Goal: Task Accomplishment & Management: Use online tool/utility

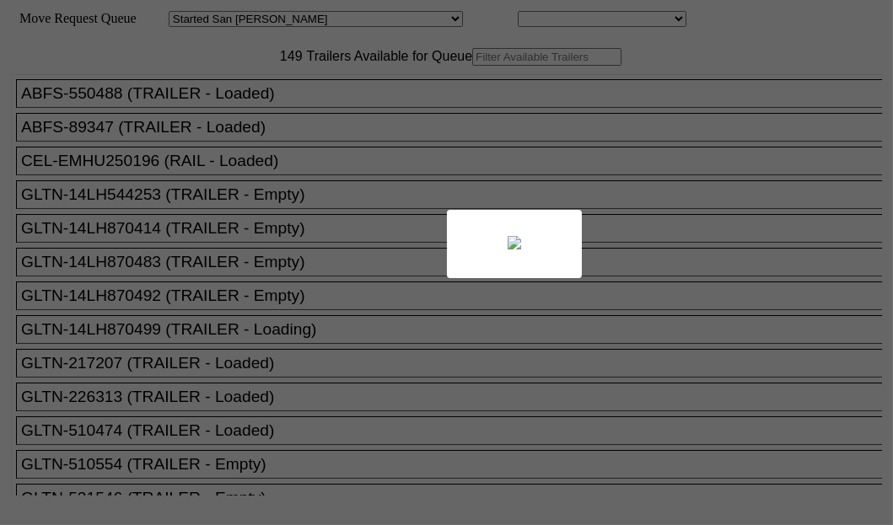
drag, startPoint x: 0, startPoint y: 0, endPoint x: 309, endPoint y: 100, distance: 325.3
click at [309, 100] on div at bounding box center [446, 262] width 893 height 525
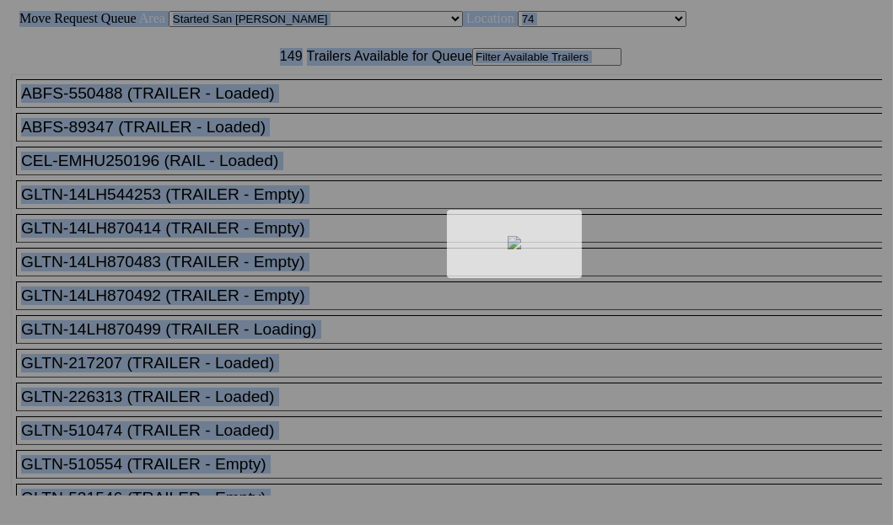
click at [309, 100] on div at bounding box center [446, 262] width 893 height 525
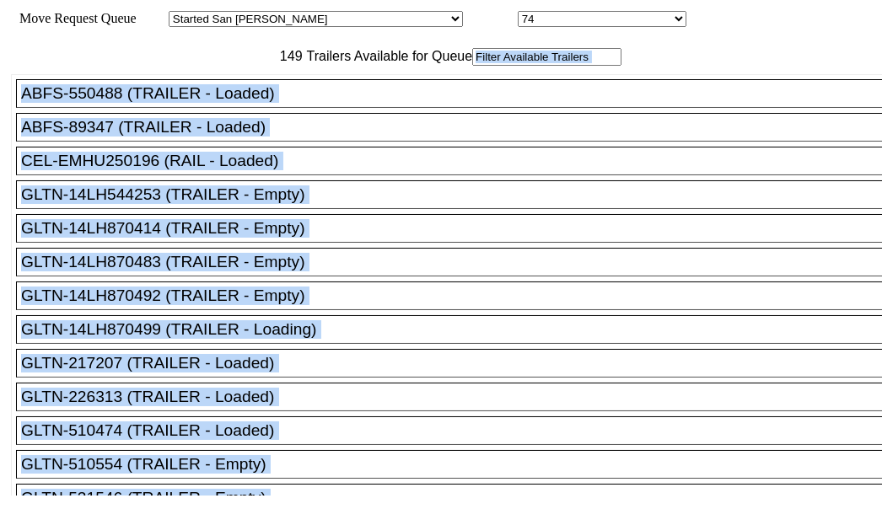
click at [472, 66] on input "text" at bounding box center [546, 57] width 149 height 18
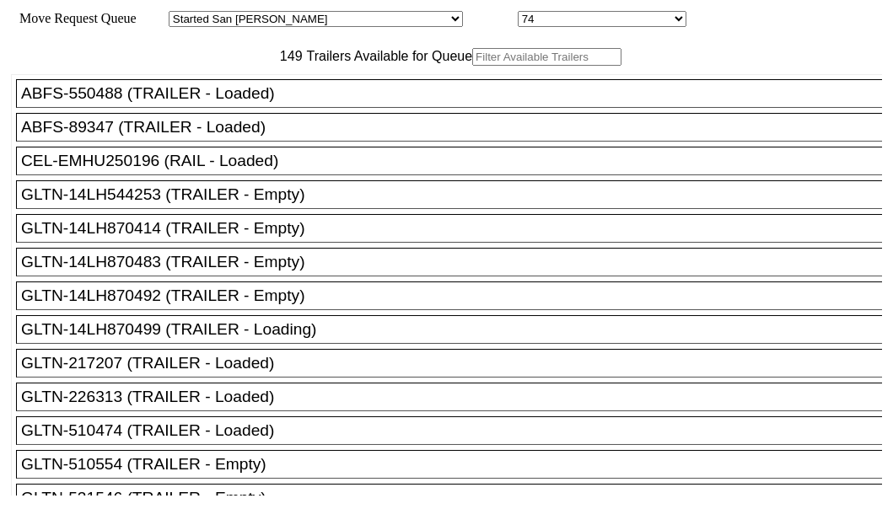
paste input "TA143368"
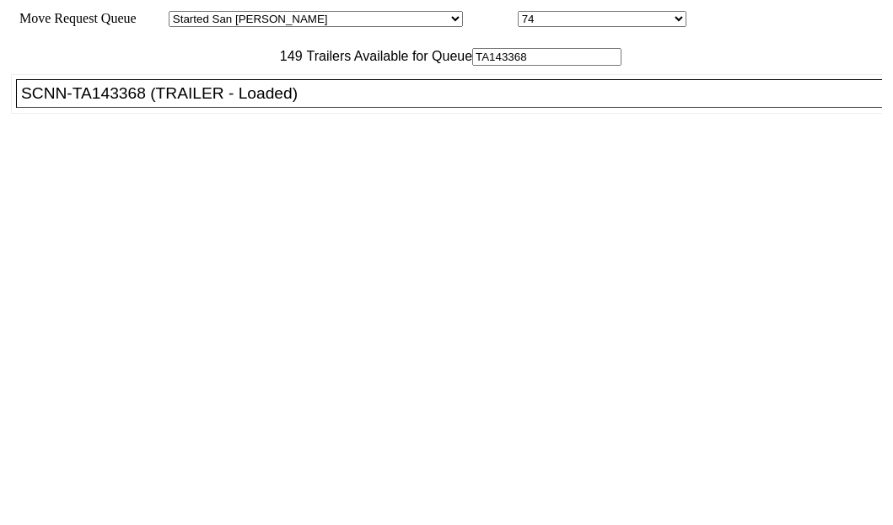
type input "TA143368"
click at [142, 103] on div "SCNN-TA143368 (TRAILER - Loaded)" at bounding box center [456, 93] width 871 height 19
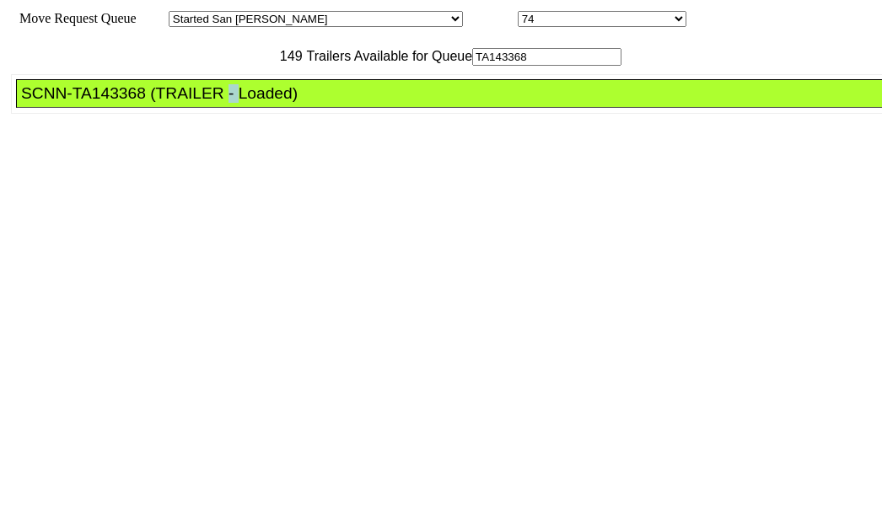
drag, startPoint x: 142, startPoint y: 152, endPoint x: 423, endPoint y: 407, distance: 379.6
click at [143, 103] on div "SCNN-TA143368 (TRAILER - Loaded)" at bounding box center [456, 93] width 871 height 19
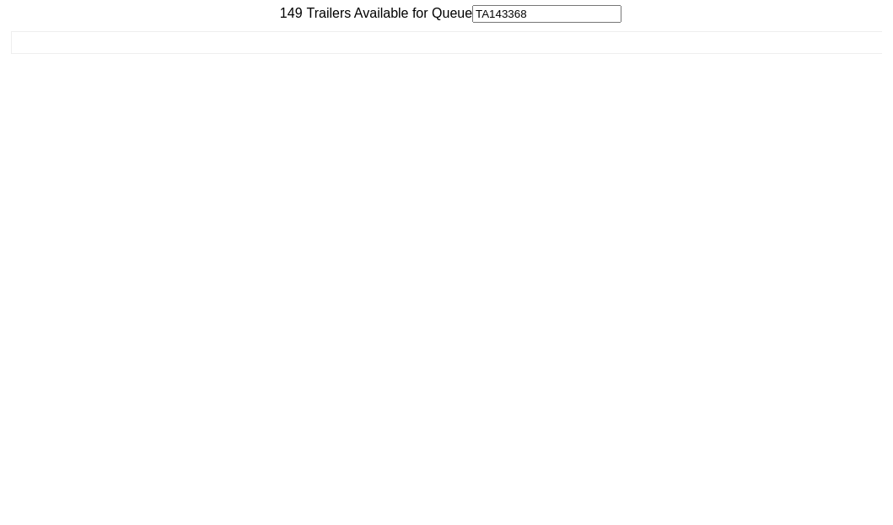
scroll to position [67, 0]
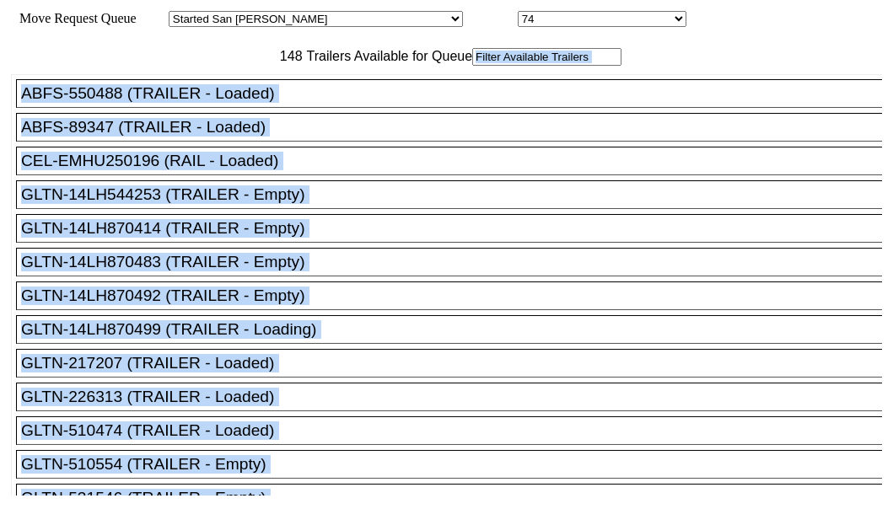
click at [472, 66] on input "text" at bounding box center [546, 57] width 149 height 18
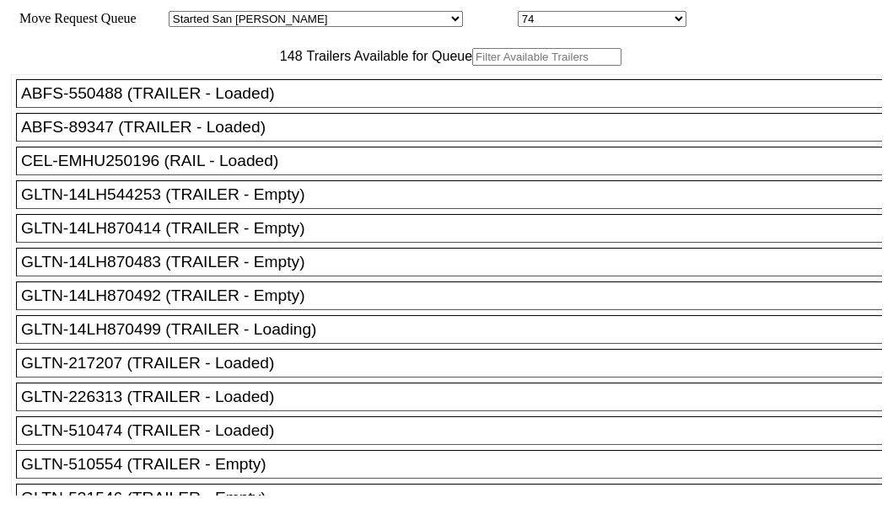
paste input "XPOU424136"
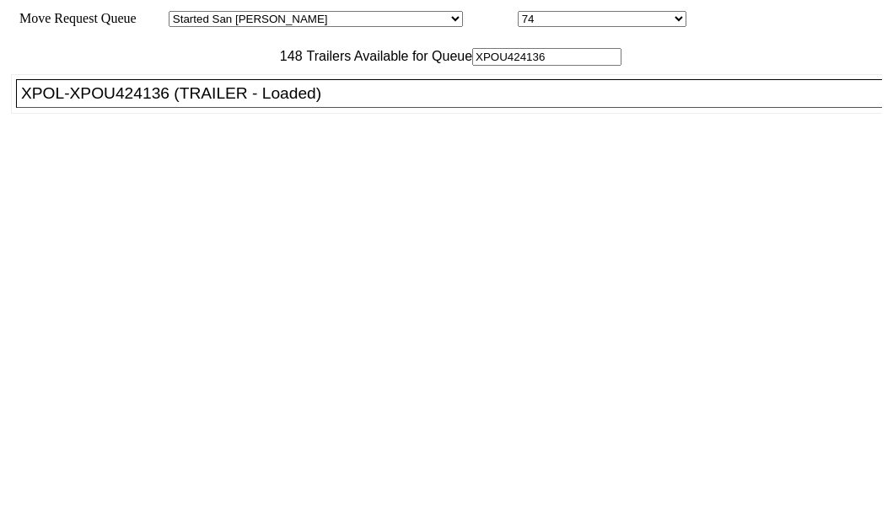
type input "XPOU424136"
click at [163, 103] on div "XPOL-XPOU424136 (TRAILER - Loaded)" at bounding box center [456, 93] width 871 height 19
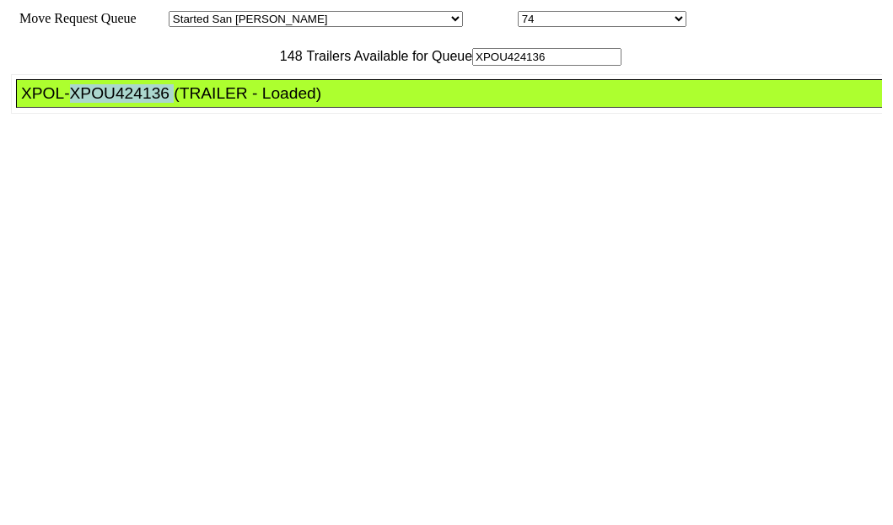
drag, startPoint x: 163, startPoint y: 141, endPoint x: 506, endPoint y: 223, distance: 352.8
click at [162, 103] on div "XPOL-XPOU424136 (TRAILER - Loaded)" at bounding box center [456, 93] width 871 height 19
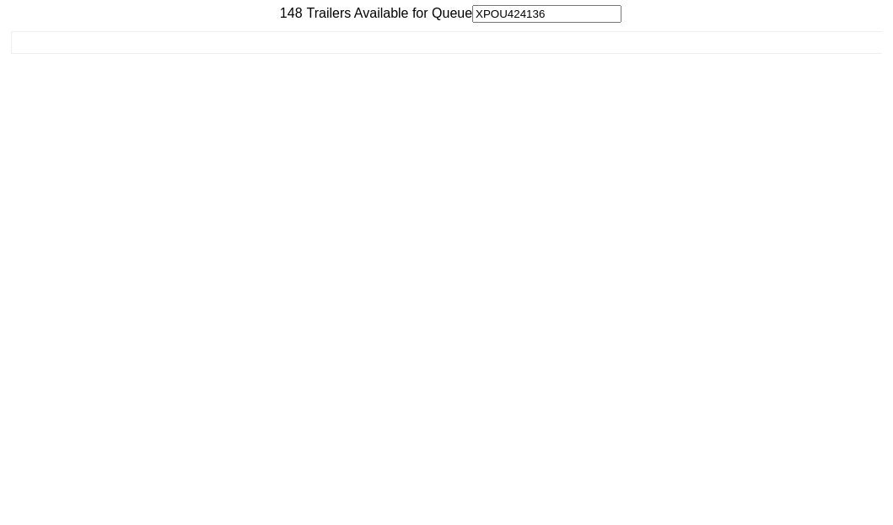
scroll to position [67, 0]
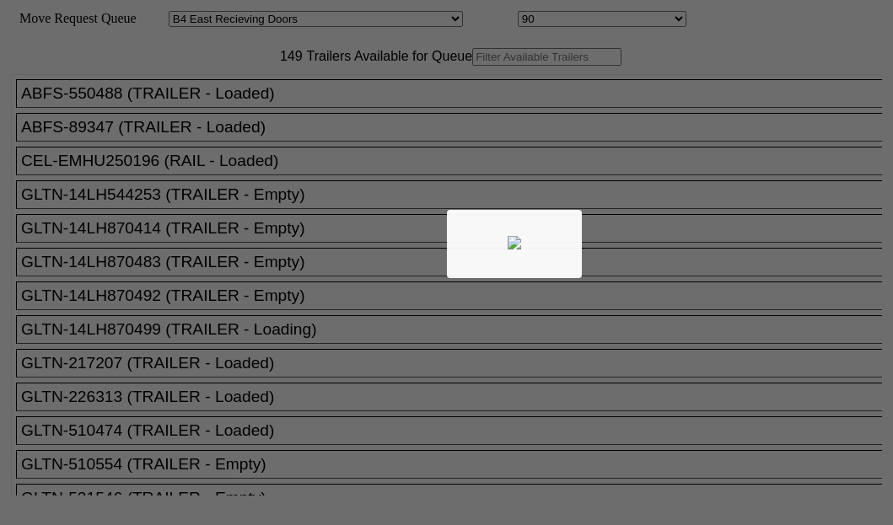
select select "527"
select select "8146"
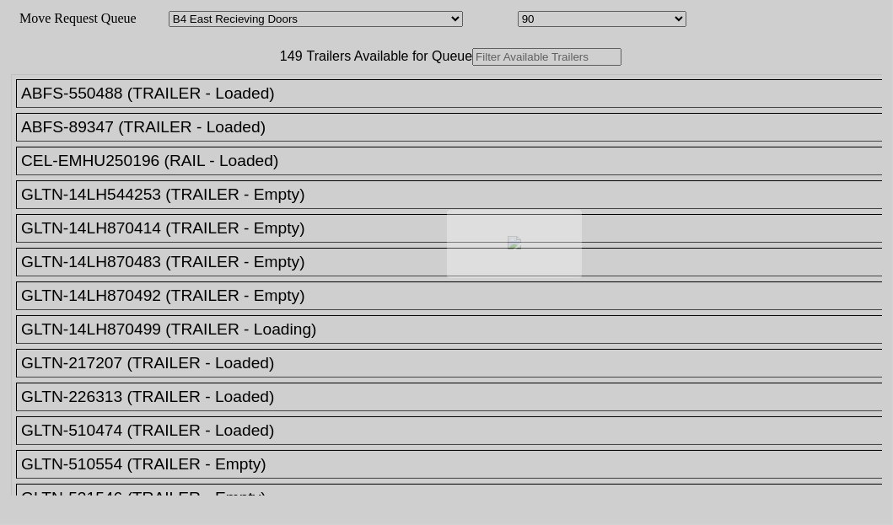
click at [245, 121] on div at bounding box center [446, 262] width 893 height 525
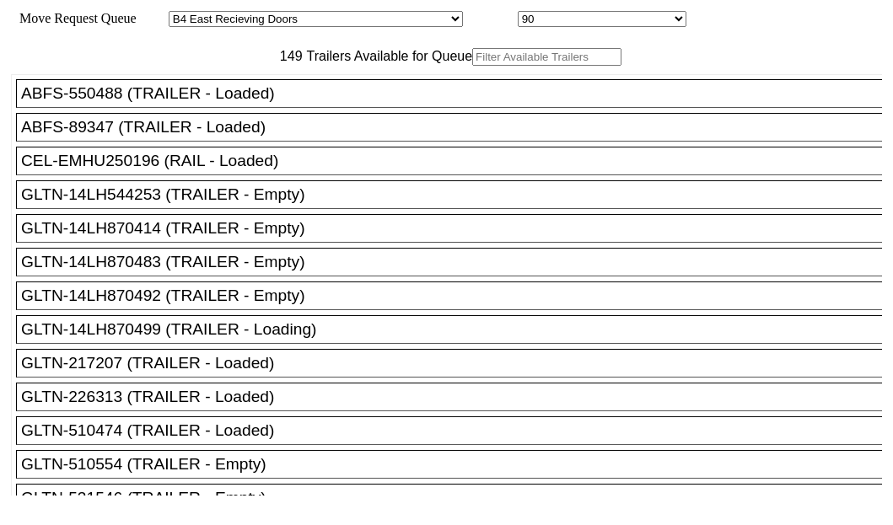
click at [472, 66] on input "text" at bounding box center [546, 57] width 149 height 18
paste input "XPOU424751"
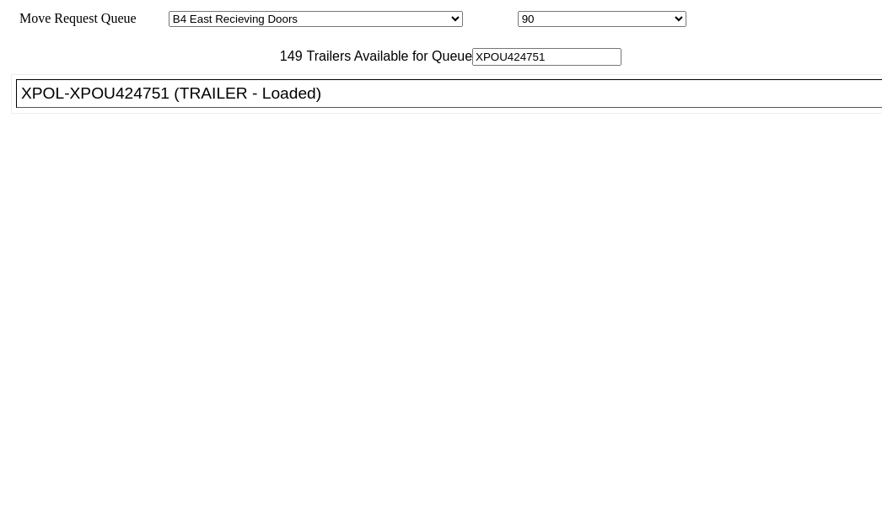
type input "XPOU424751"
click at [150, 103] on div "XPOL-XPOU424751 (TRAILER - Loaded)" at bounding box center [456, 93] width 871 height 19
drag, startPoint x: 150, startPoint y: 143, endPoint x: 286, endPoint y: 181, distance: 140.9
click at [150, 103] on div "XPOL-XPOU424751 (TRAILER - Loaded)" at bounding box center [456, 93] width 871 height 19
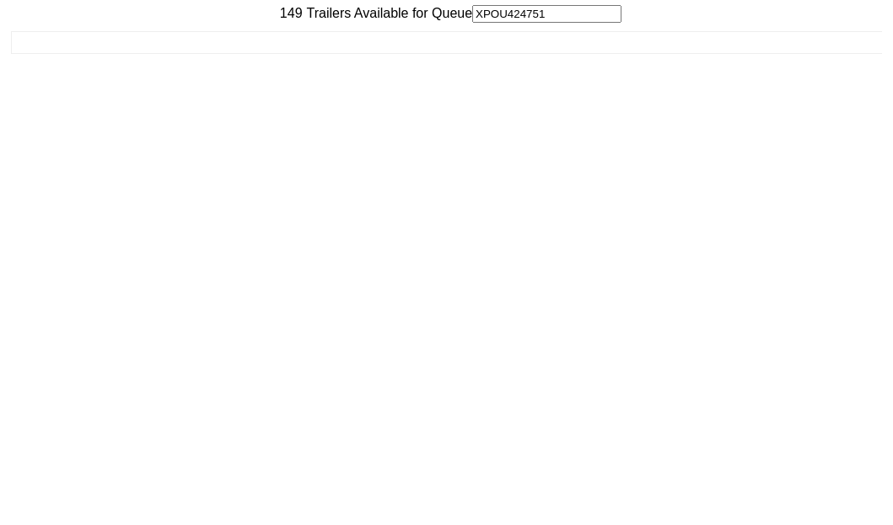
scroll to position [67, 0]
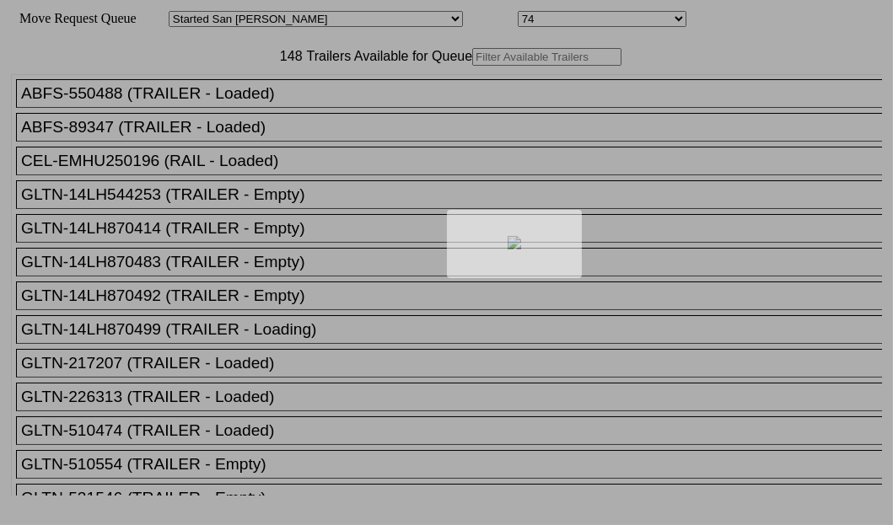
click at [247, 110] on div at bounding box center [446, 262] width 893 height 525
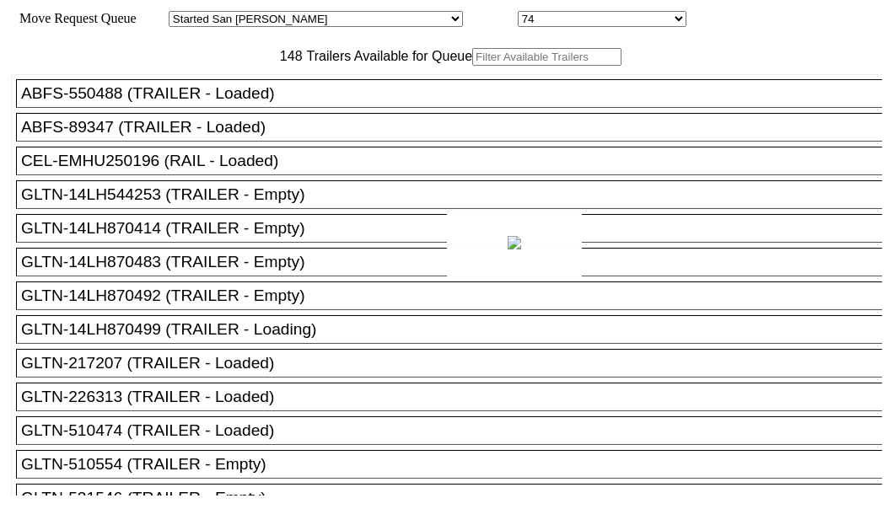
click at [247, 110] on div at bounding box center [446, 262] width 893 height 525
click at [472, 66] on input "text" at bounding box center [546, 57] width 149 height 18
paste input "LH217225"
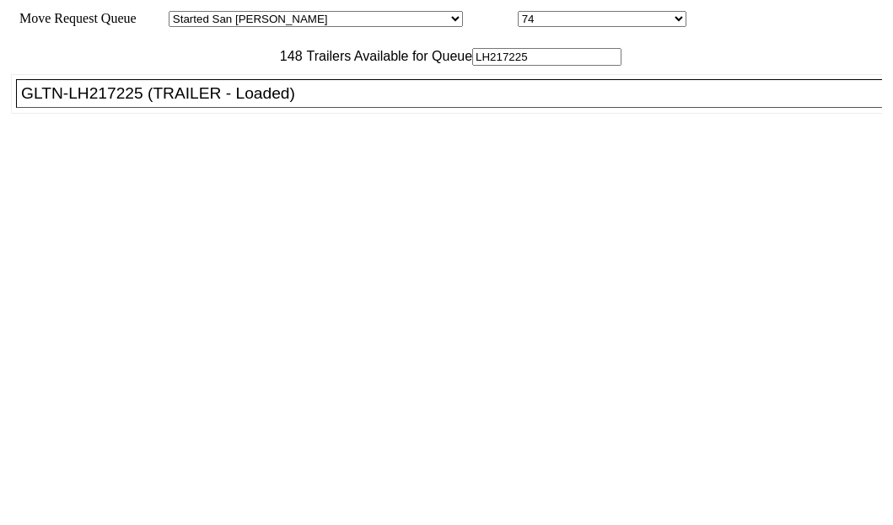
type input "LH217225"
click at [96, 103] on div "GLTN-LH217225 (TRAILER - Loaded)" at bounding box center [456, 93] width 871 height 19
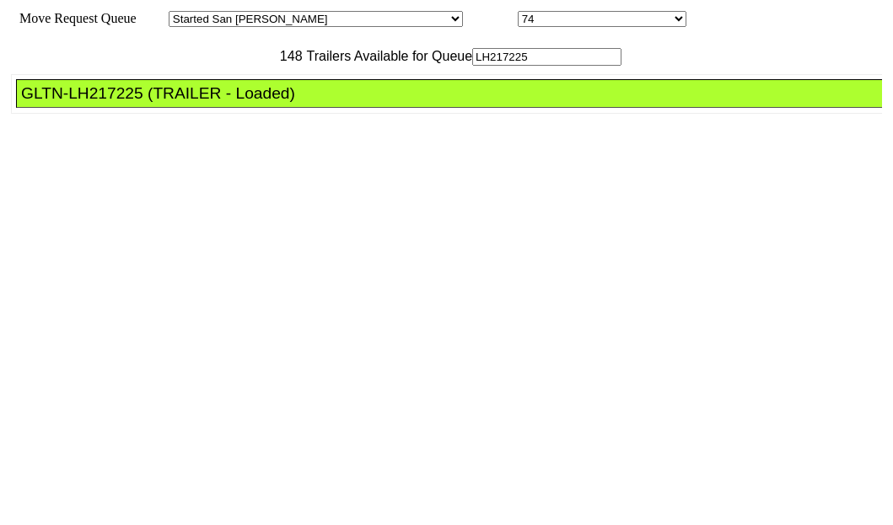
click at [96, 103] on div "GLTN-LH217225 (TRAILER - Loaded)" at bounding box center [456, 93] width 871 height 19
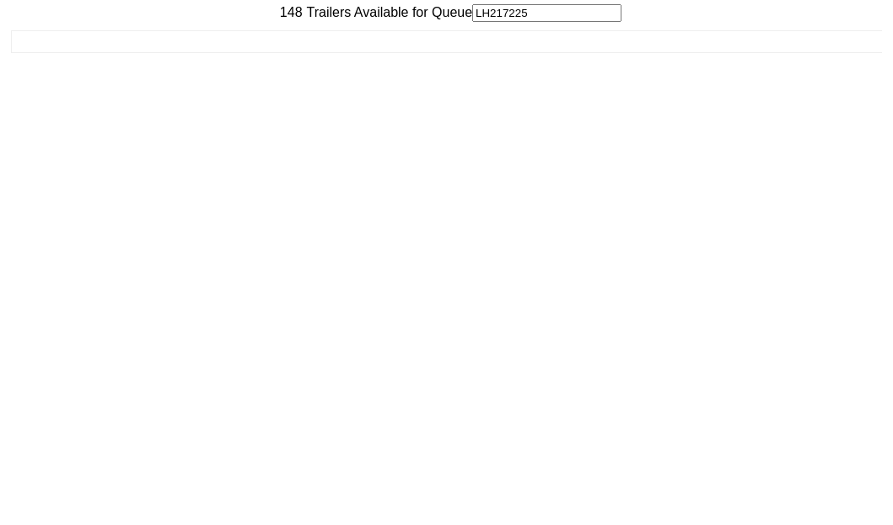
scroll to position [67, 0]
